Goal: Task Accomplishment & Management: Use online tool/utility

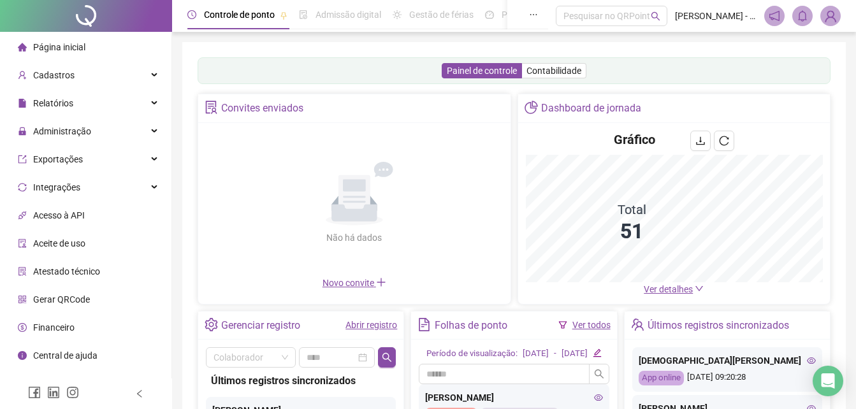
drag, startPoint x: 75, startPoint y: 131, endPoint x: 85, endPoint y: 146, distance: 17.9
click at [75, 131] on span "Administração" at bounding box center [62, 131] width 58 height 10
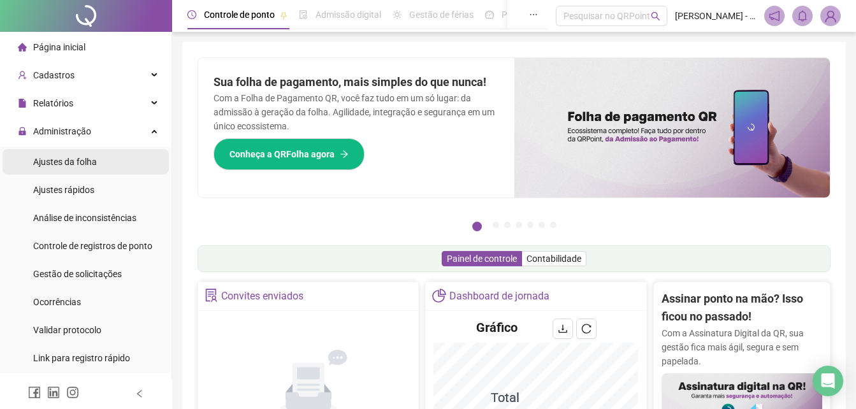
click at [80, 164] on span "Ajustes da folha" at bounding box center [65, 162] width 64 height 10
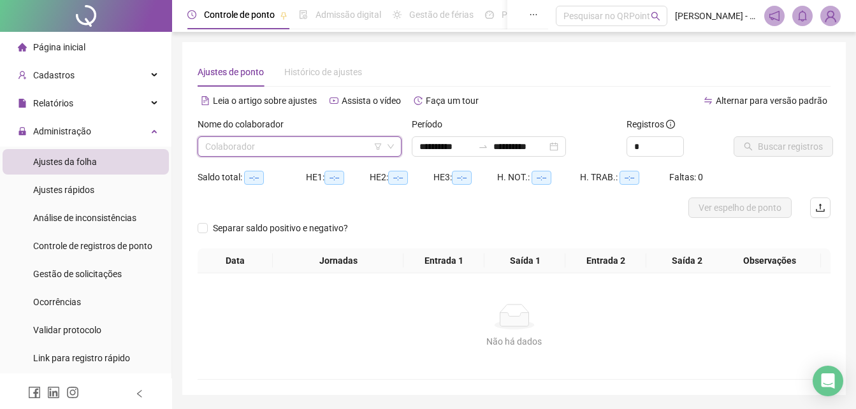
click at [335, 140] on input "search" at bounding box center [293, 146] width 177 height 19
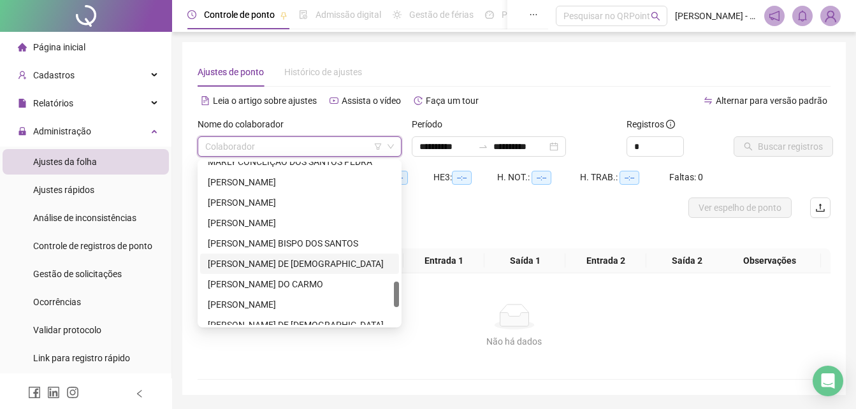
scroll to position [829, 0]
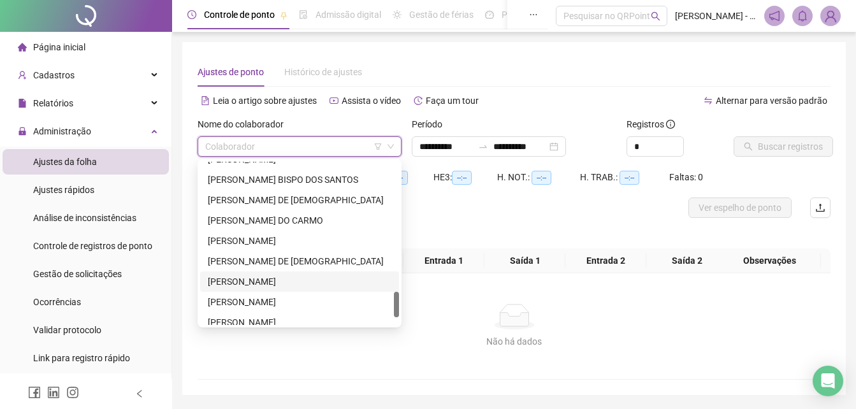
click at [245, 278] on div "[PERSON_NAME]" at bounding box center [300, 282] width 184 height 14
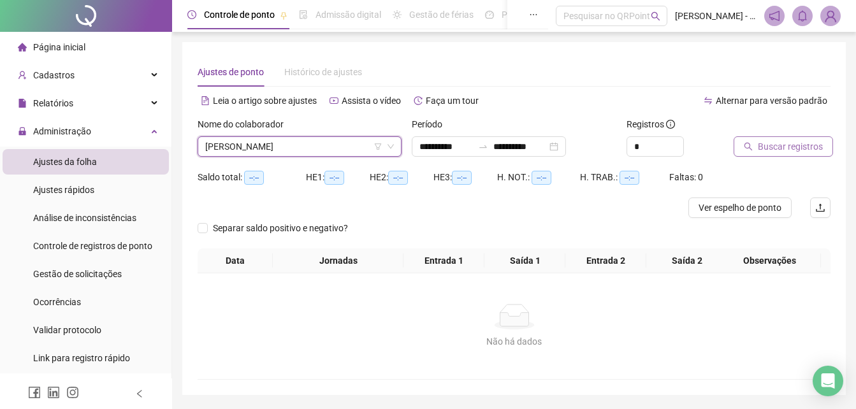
click at [785, 152] on span "Buscar registros" at bounding box center [790, 147] width 65 height 14
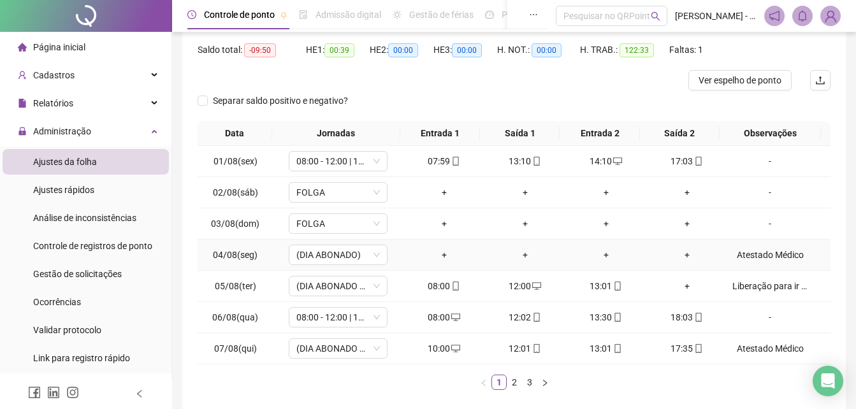
scroll to position [189, 0]
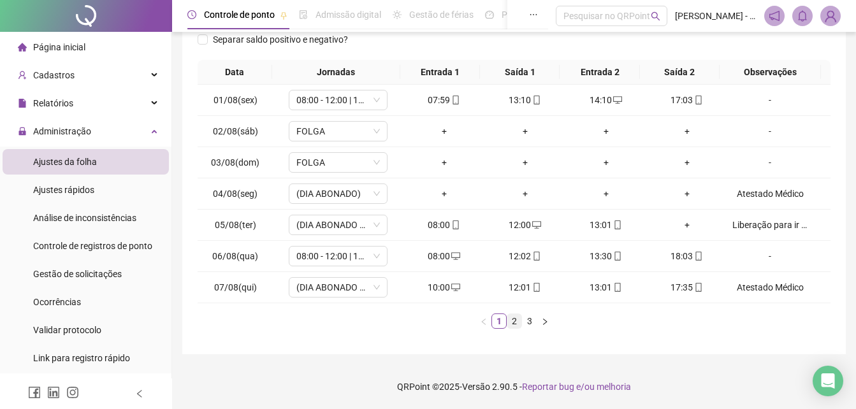
click at [514, 319] on link "2" at bounding box center [514, 321] width 14 height 14
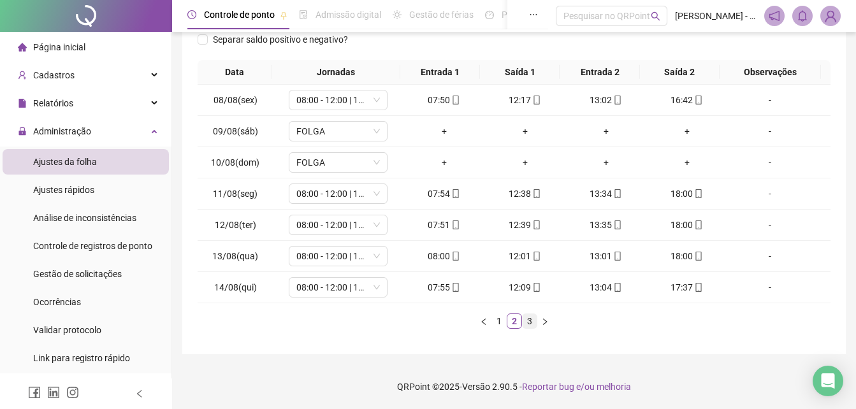
click at [532, 325] on link "3" at bounding box center [530, 321] width 14 height 14
